Goal: Learn about a topic: Learn about a topic

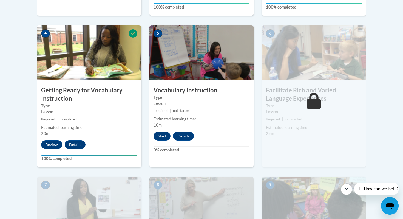
scroll to position [345, 0]
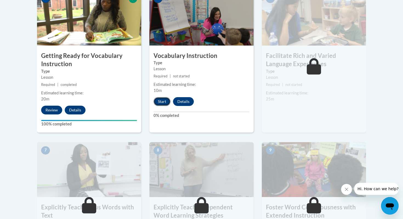
click at [159, 101] on button "Start" at bounding box center [161, 101] width 17 height 9
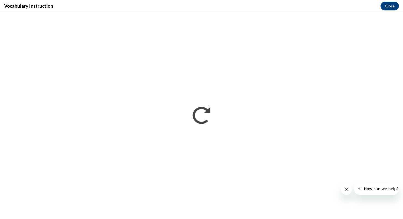
scroll to position [0, 0]
